Goal: Transaction & Acquisition: Purchase product/service

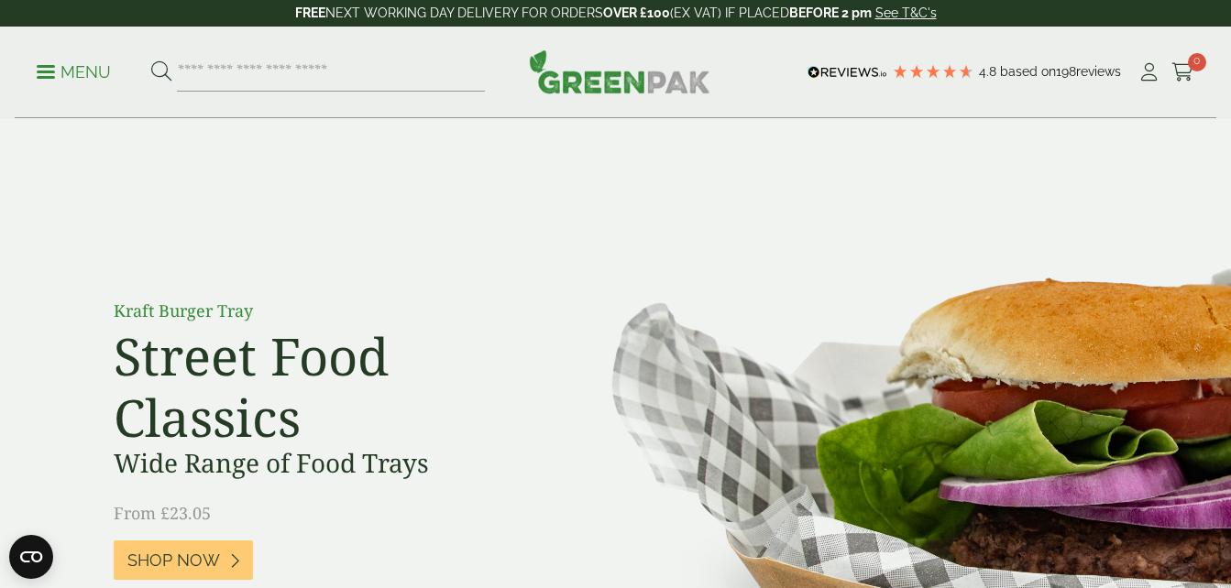
click at [60, 72] on p "Menu" at bounding box center [74, 72] width 74 height 22
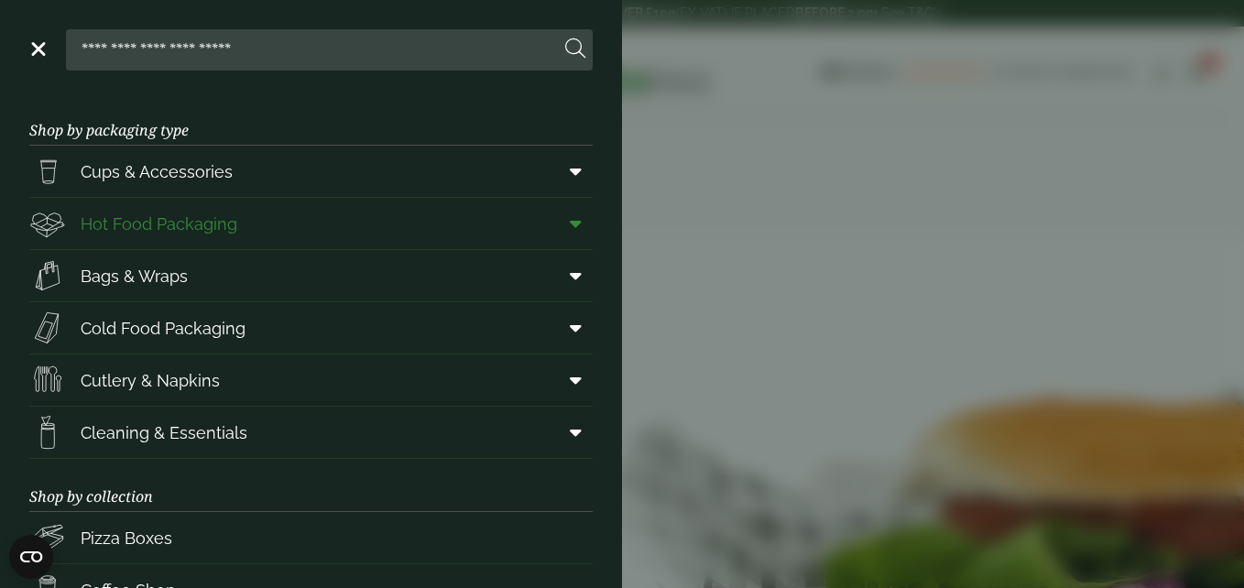
click at [117, 219] on span "Hot Food Packaging" at bounding box center [159, 224] width 157 height 25
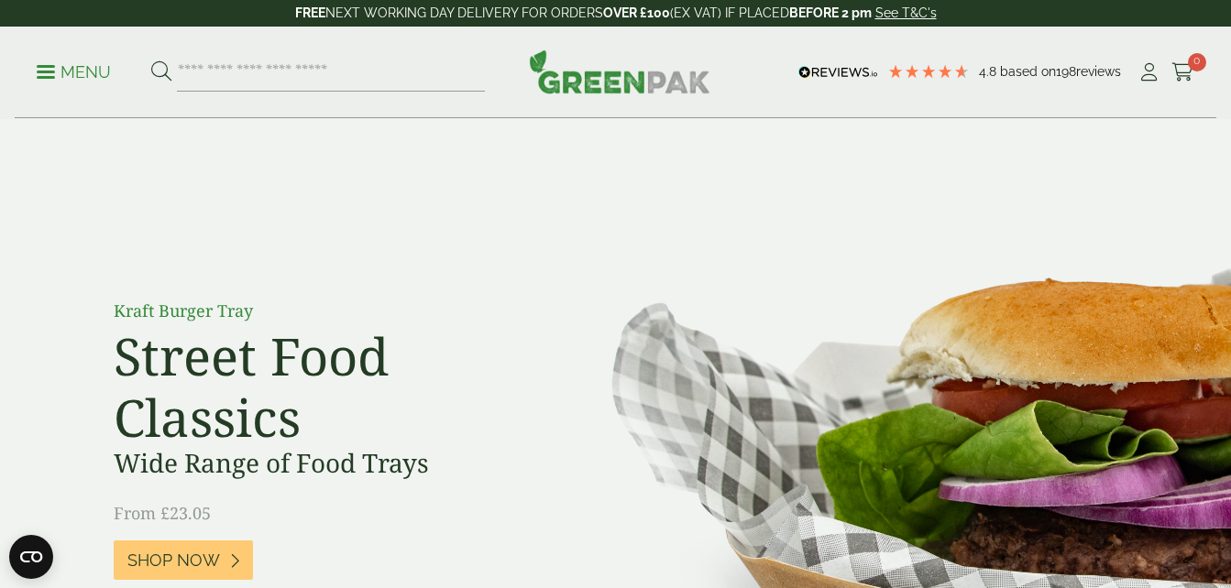
click at [54, 68] on p "Menu" at bounding box center [74, 72] width 74 height 22
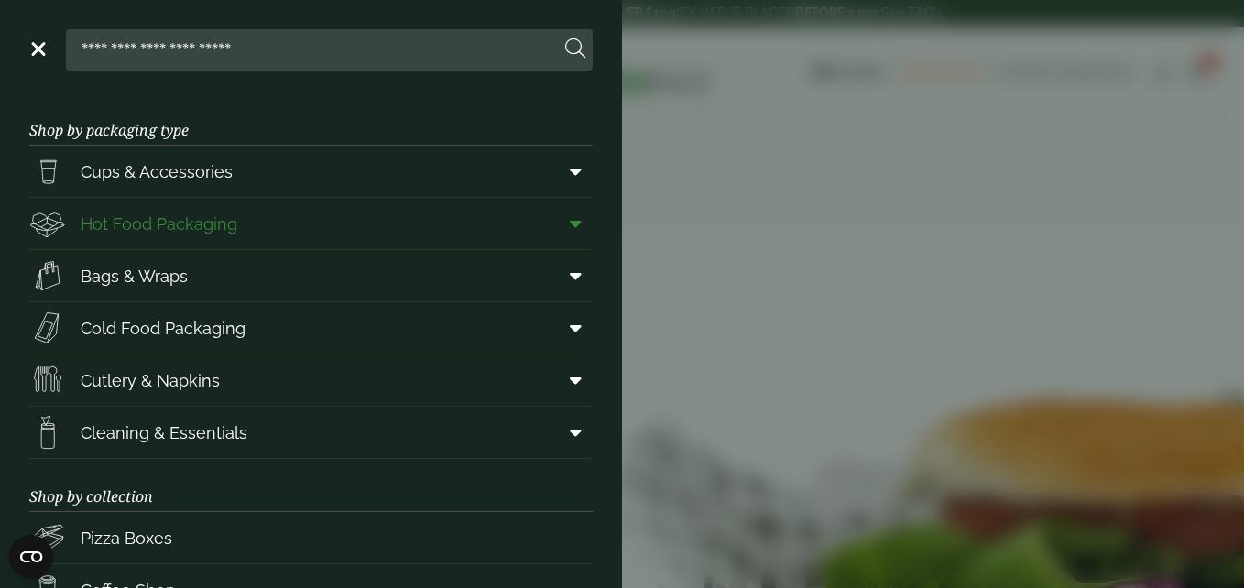
click at [136, 226] on span "Hot Food Packaging" at bounding box center [159, 224] width 157 height 25
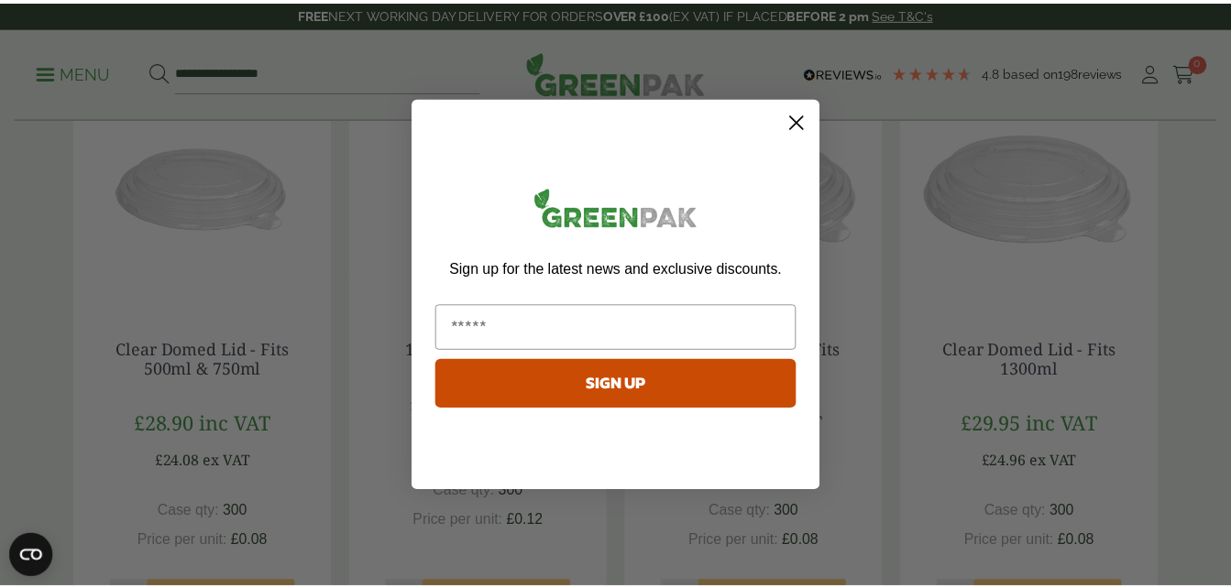
scroll to position [1833, 0]
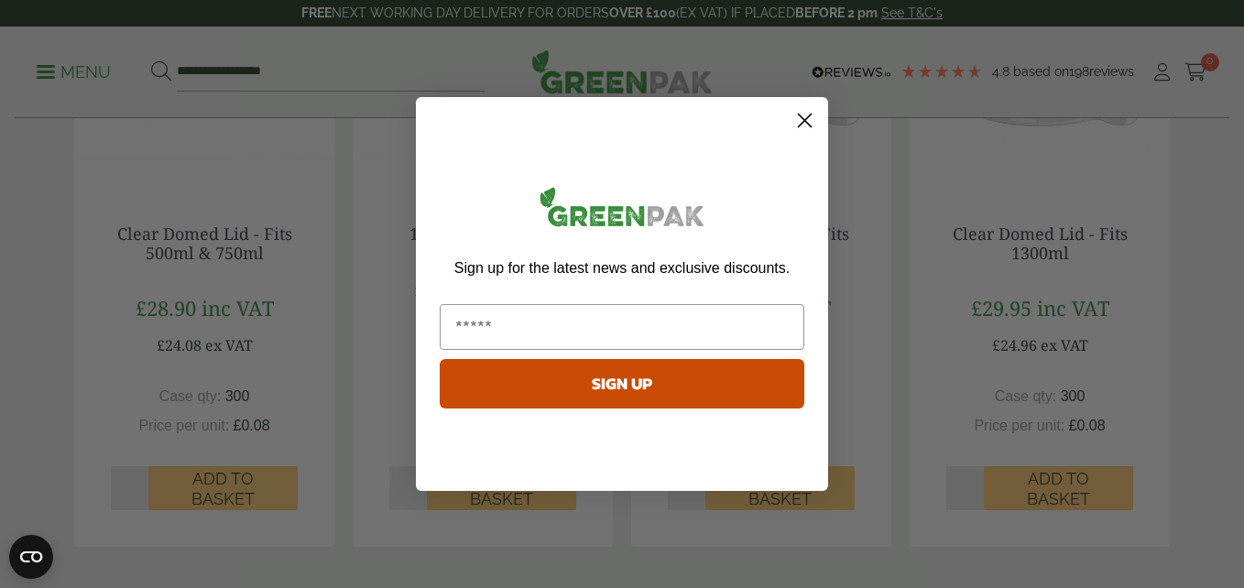
click at [804, 119] on icon "Close dialog" at bounding box center [805, 121] width 13 height 13
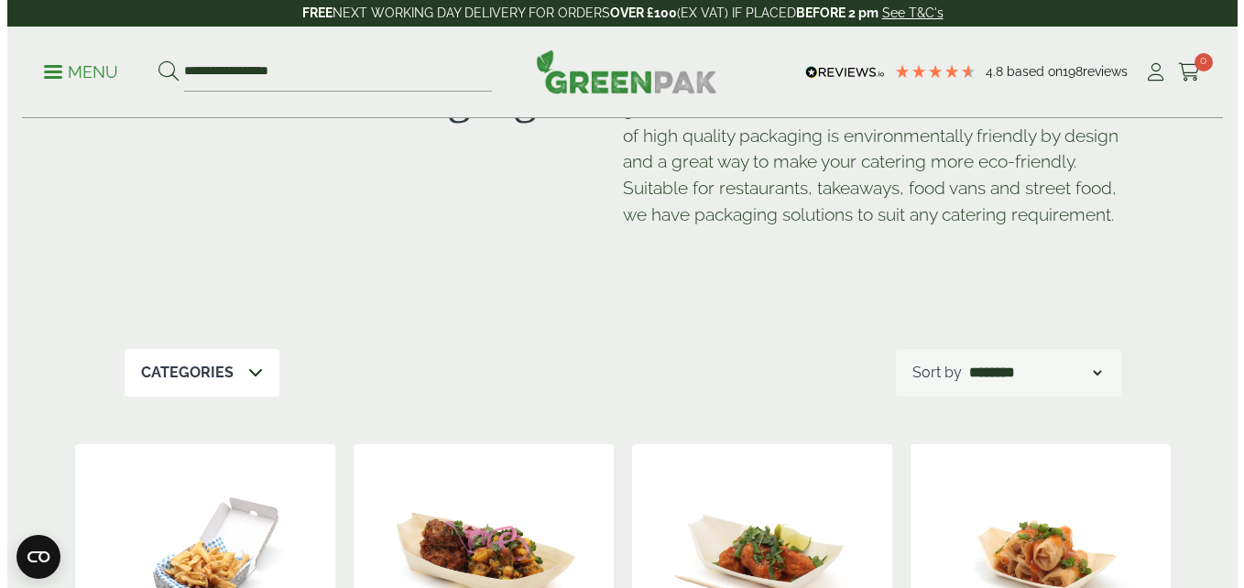
scroll to position [0, 0]
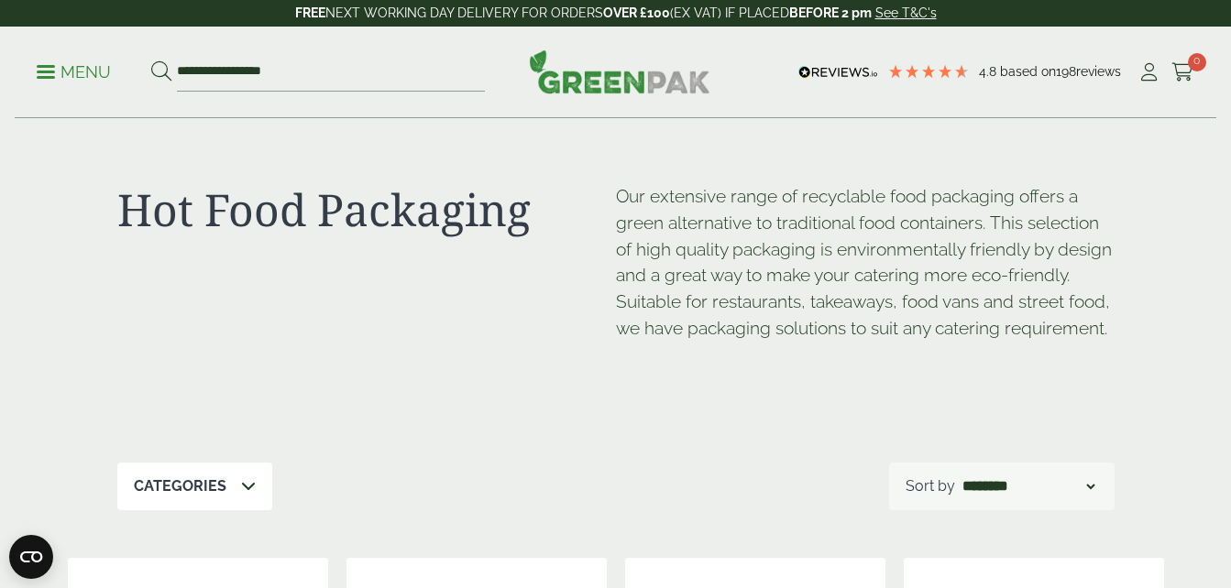
click at [62, 74] on p "Menu" at bounding box center [74, 72] width 74 height 22
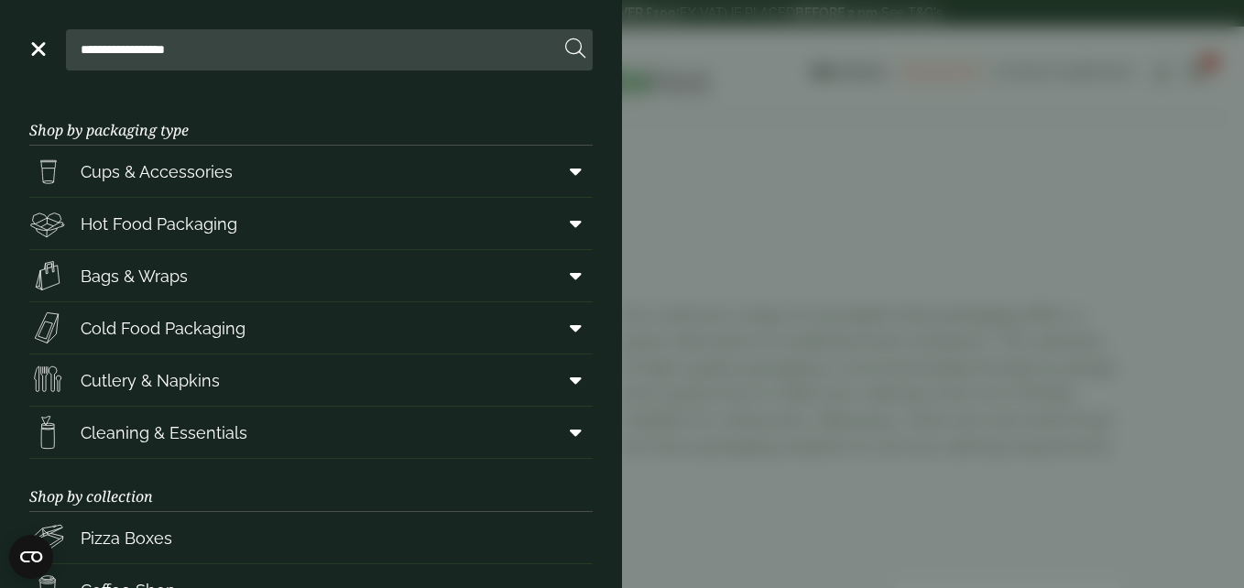
click at [166, 41] on input "**********" at bounding box center [316, 49] width 487 height 38
click at [389, 180] on link "Cups & Accessories" at bounding box center [311, 171] width 564 height 51
